Goal: Navigation & Orientation: Understand site structure

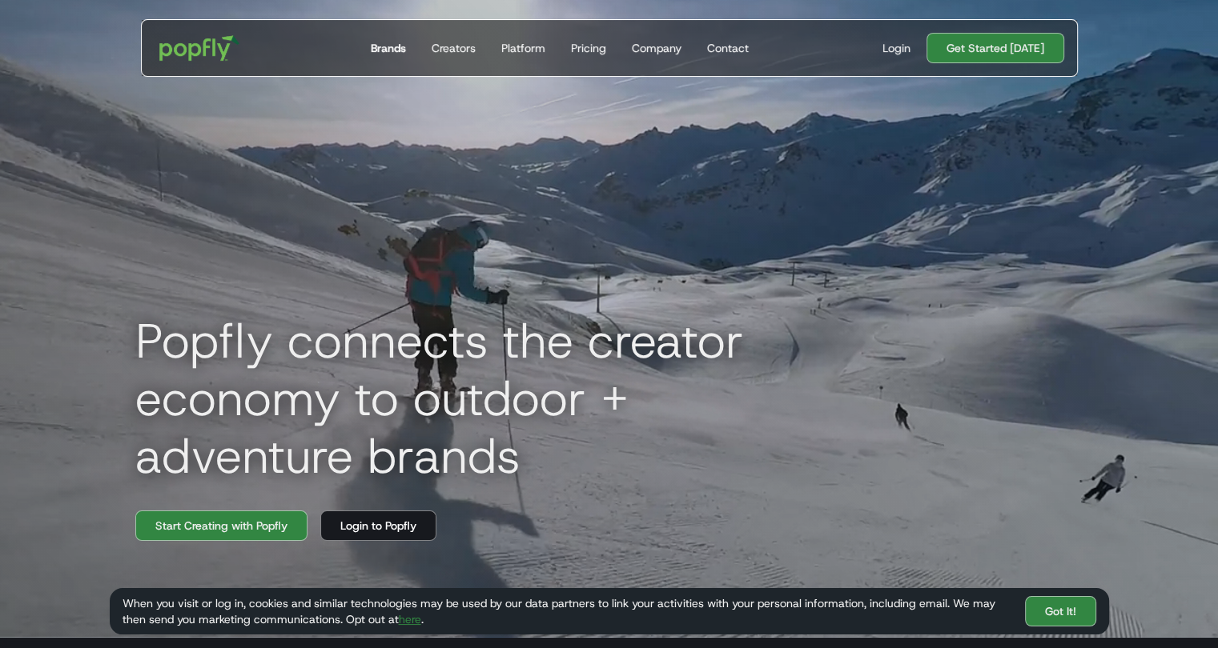
click at [395, 34] on link "Brands" at bounding box center [388, 48] width 48 height 56
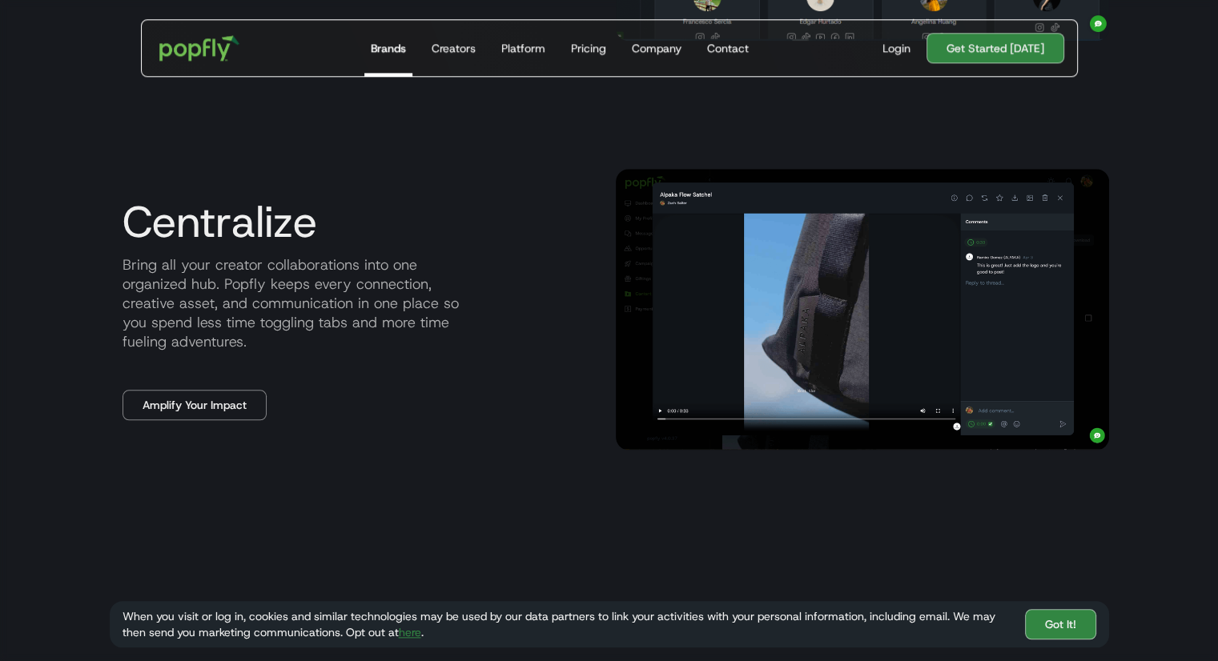
scroll to position [1390, 0]
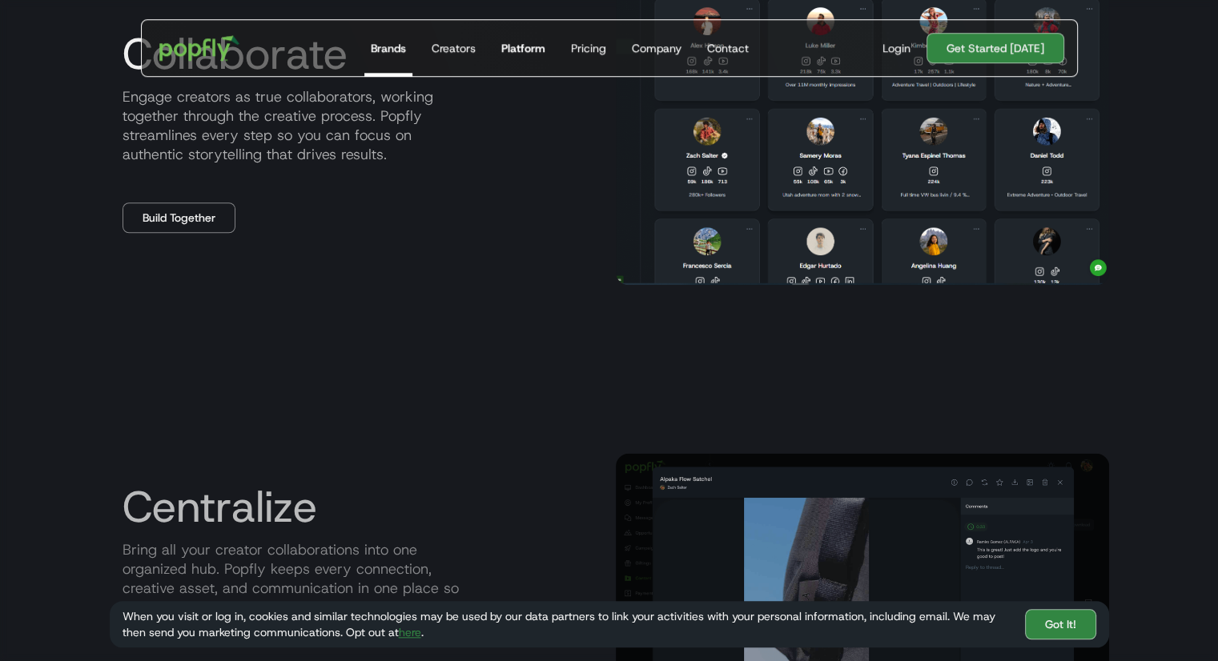
click at [519, 41] on div "Platform" at bounding box center [523, 48] width 44 height 16
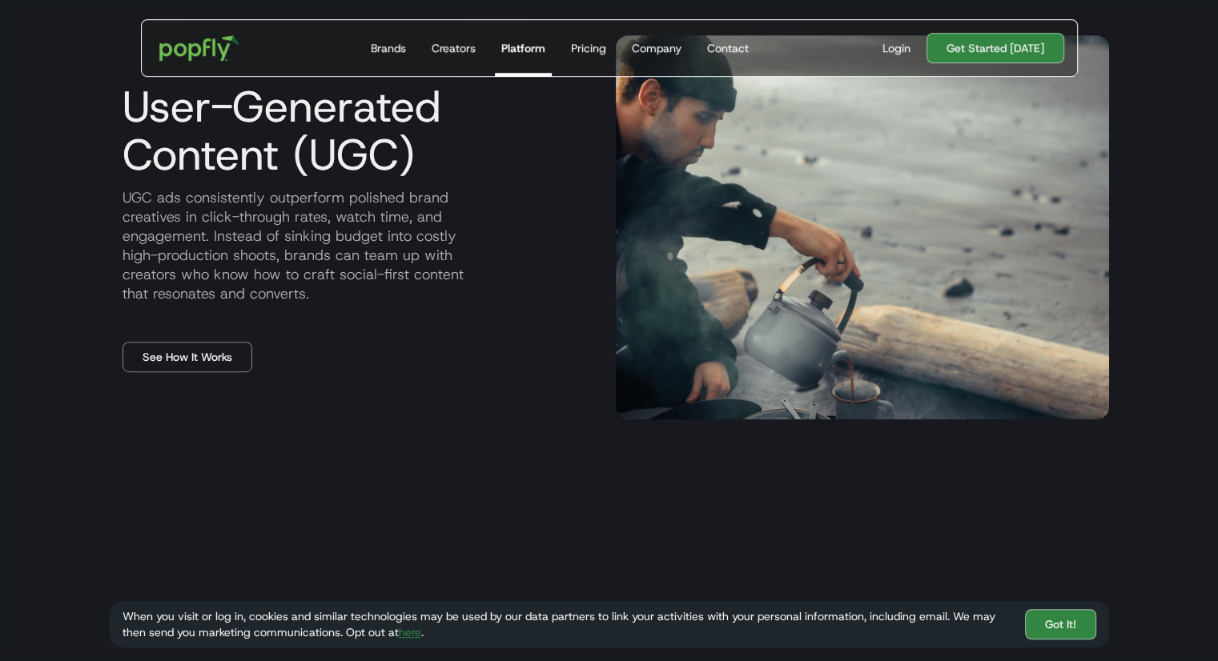
scroll to position [838, 0]
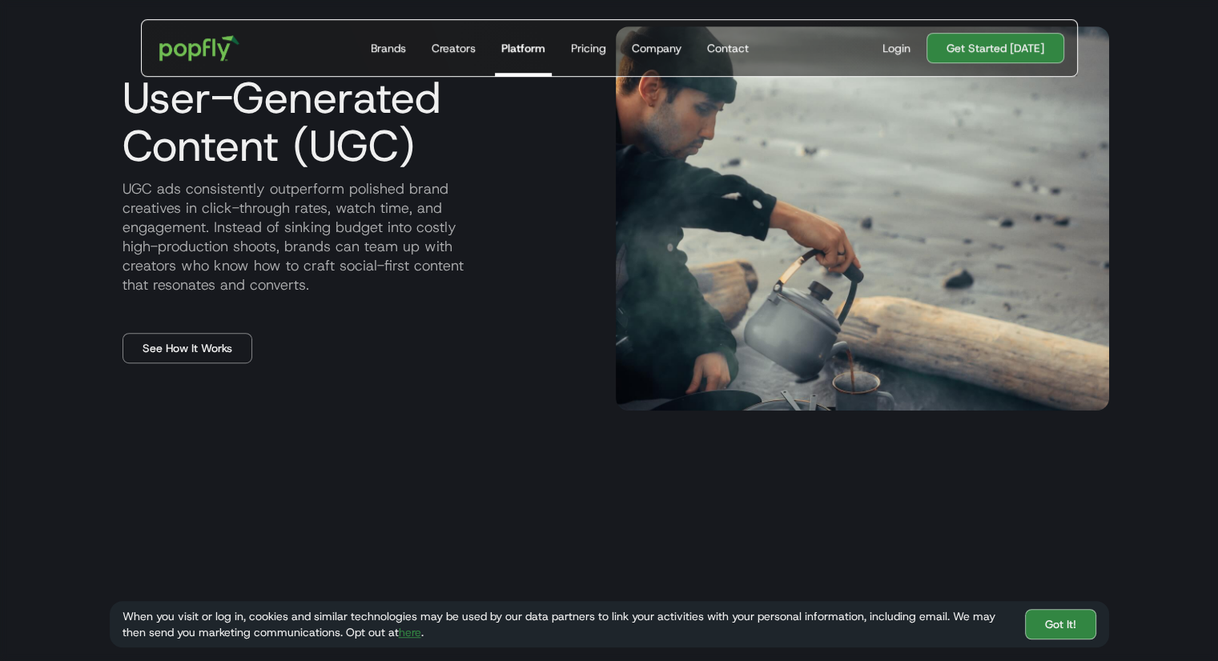
click at [455, 236] on p "UGC ads consistently outperform polished brand creatives in click-through rates…" at bounding box center [356, 236] width 493 height 115
